Goal: Transaction & Acquisition: Download file/media

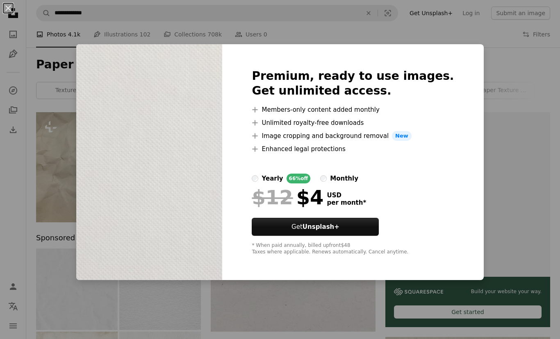
scroll to position [5767, 0]
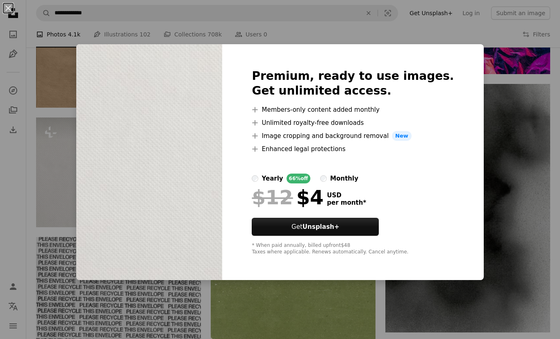
click at [403, 39] on div "An X shape Premium, ready to use images. Get unlimited access. A plus sign Memb…" at bounding box center [280, 169] width 560 height 339
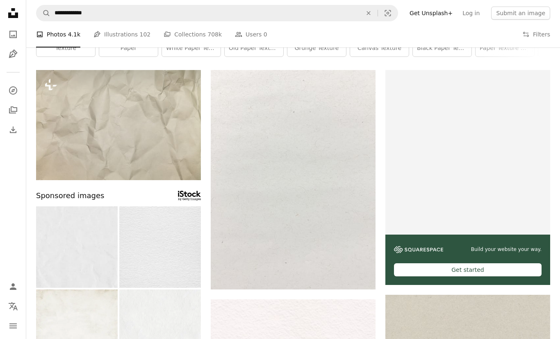
scroll to position [0, 0]
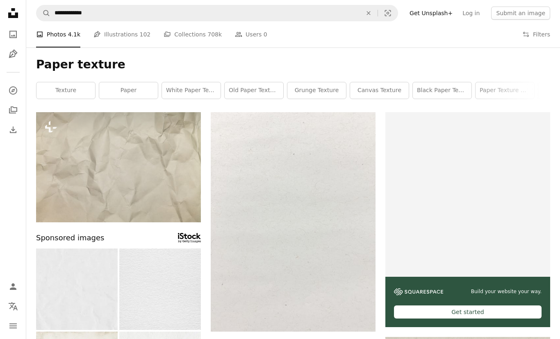
click at [324, 257] on img at bounding box center [293, 222] width 165 height 220
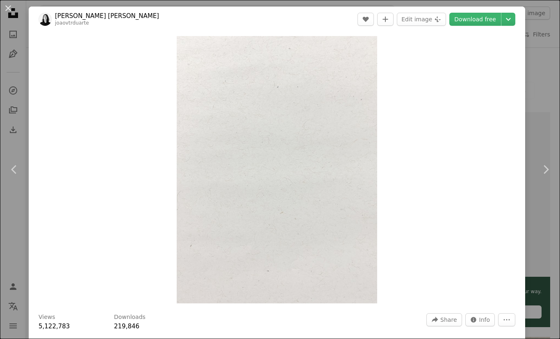
click at [531, 78] on div "An X shape Chevron left Chevron right [PERSON_NAME] [PERSON_NAME] joaovtrduarte…" at bounding box center [280, 169] width 560 height 339
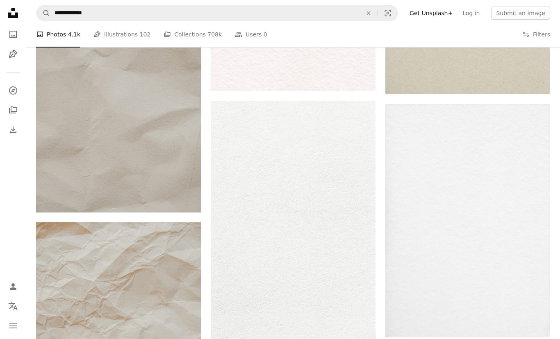
scroll to position [483, 0]
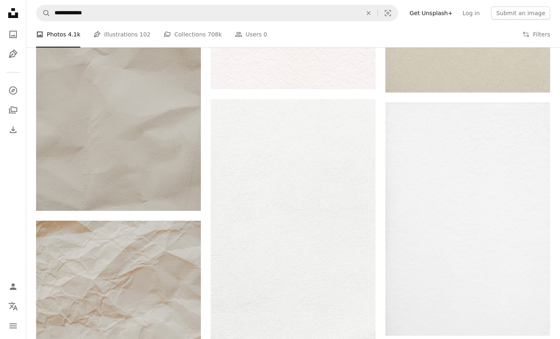
click at [330, 201] on img at bounding box center [293, 222] width 165 height 247
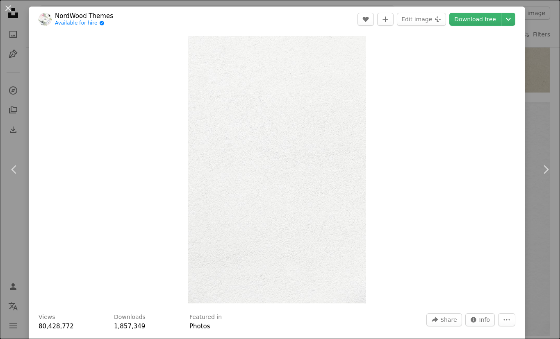
click at [487, 15] on link "Download free" at bounding box center [475, 19] width 52 height 13
